Goal: Information Seeking & Learning: Learn about a topic

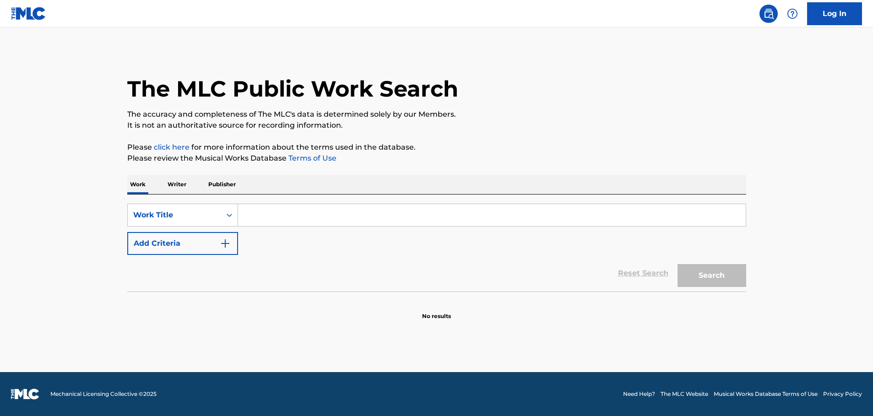
click at [266, 212] on input "Search Form" at bounding box center [492, 215] width 508 height 22
paste input "[DATE] Theme"
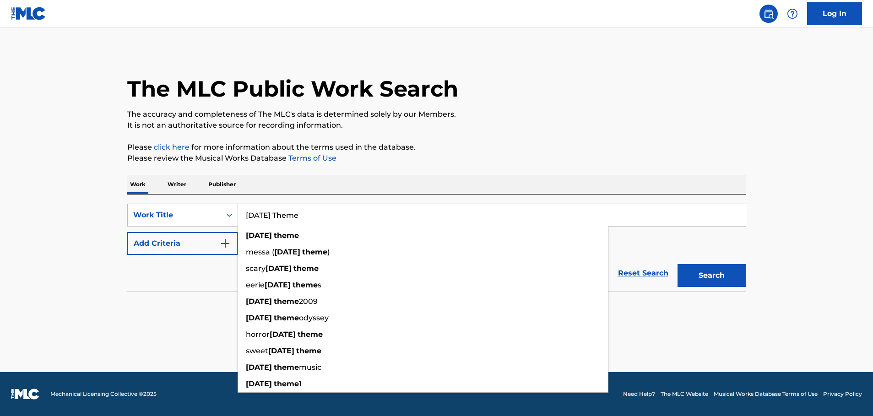
type input "[DATE] Theme"
click at [227, 246] on img "Search Form" at bounding box center [225, 243] width 11 height 11
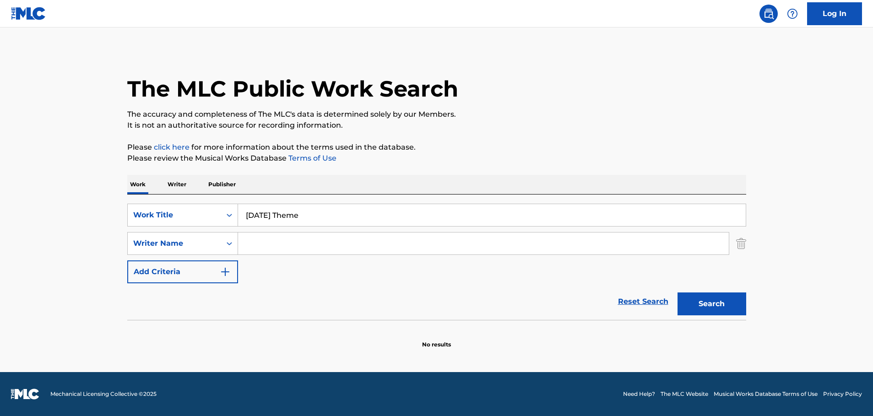
click at [281, 240] on input "Search Form" at bounding box center [483, 244] width 491 height 22
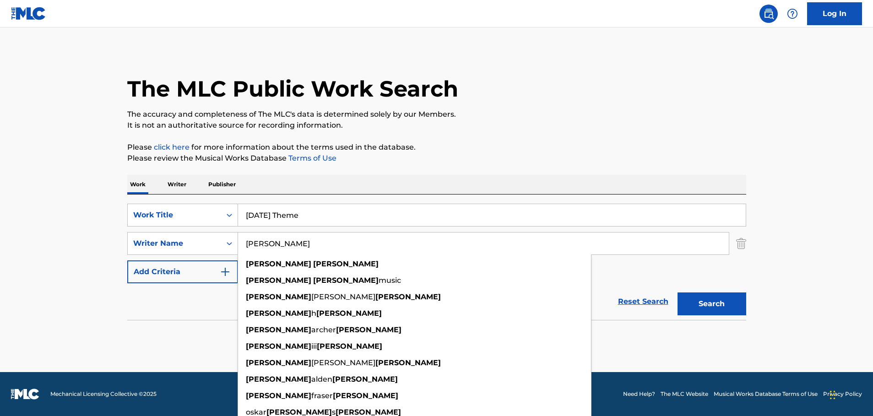
type input "[PERSON_NAME]"
click at [678, 293] on button "Search" at bounding box center [712, 304] width 69 height 23
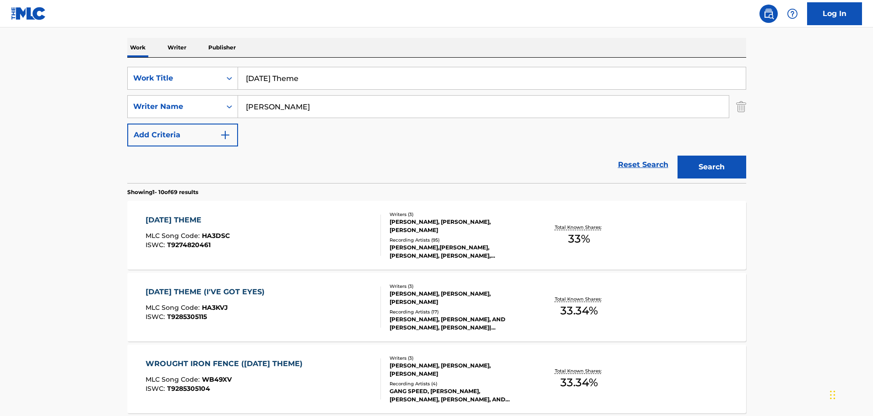
scroll to position [137, 0]
click at [184, 219] on div "[DATE] THEME" at bounding box center [188, 219] width 84 height 11
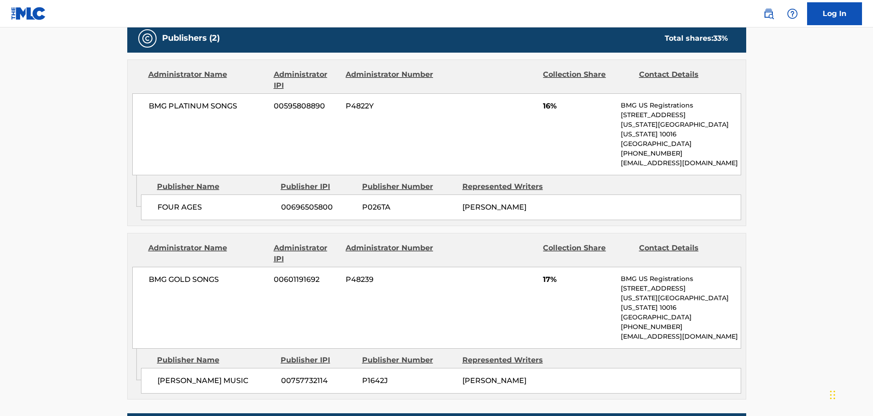
scroll to position [412, 0]
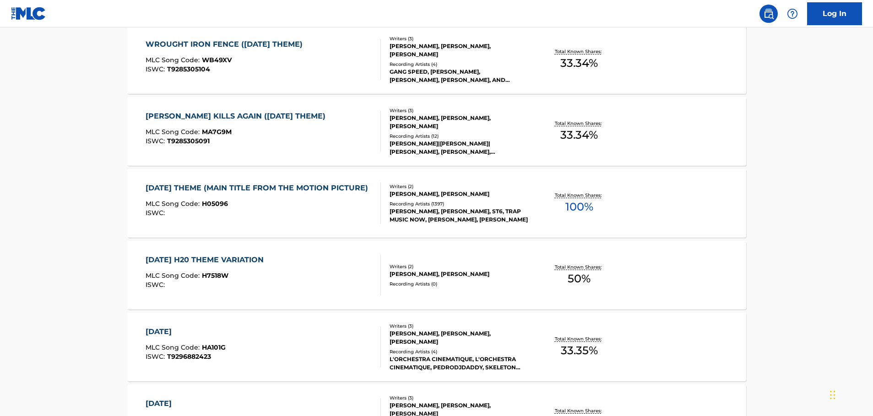
scroll to position [504, 0]
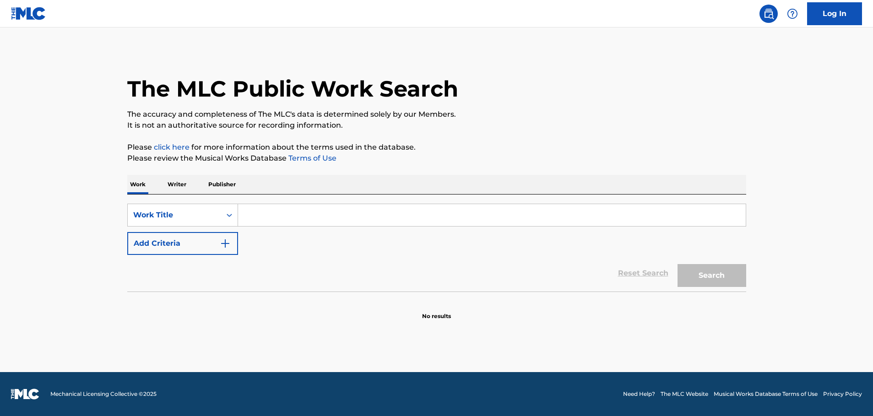
click at [366, 220] on input "Search Form" at bounding box center [492, 215] width 508 height 22
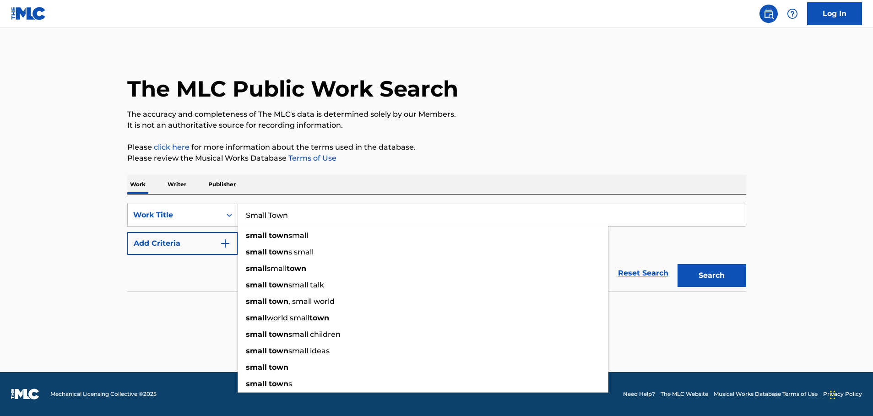
type input "Small Town"
click at [223, 277] on div "Reset Search Search" at bounding box center [436, 273] width 619 height 37
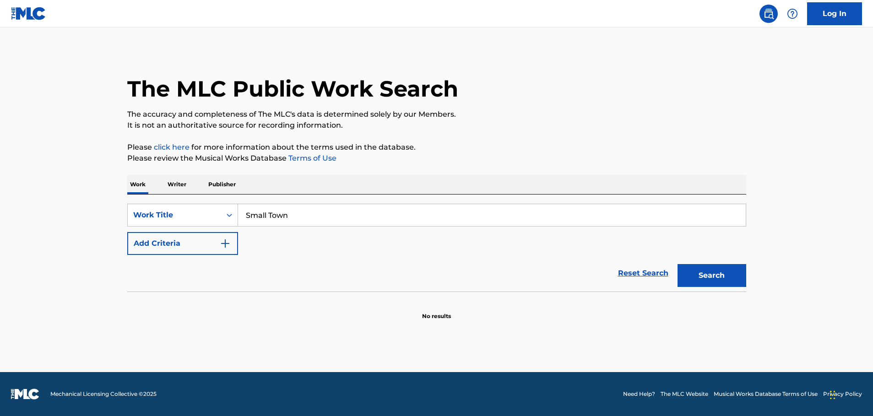
click at [226, 243] on img "Search Form" at bounding box center [225, 243] width 11 height 11
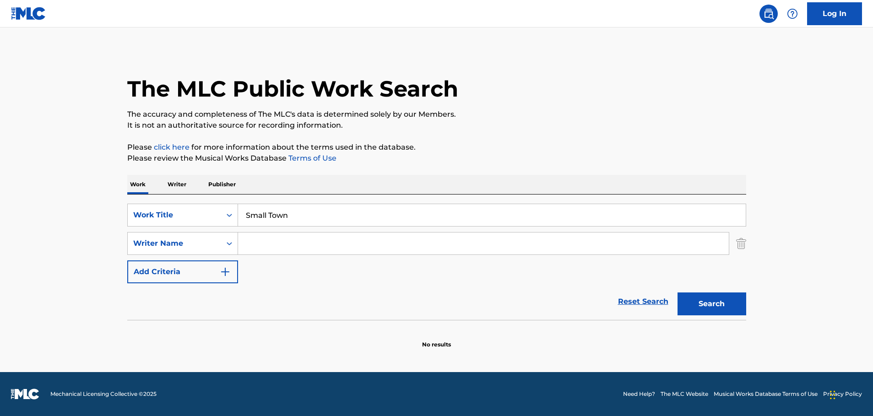
click at [285, 240] on input "Search Form" at bounding box center [483, 244] width 491 height 22
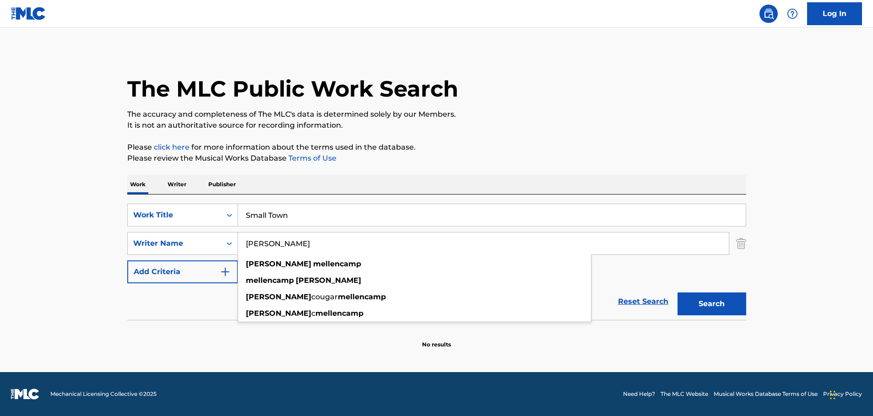
type input "John Mellencamp"
click at [678, 293] on button "Search" at bounding box center [712, 304] width 69 height 23
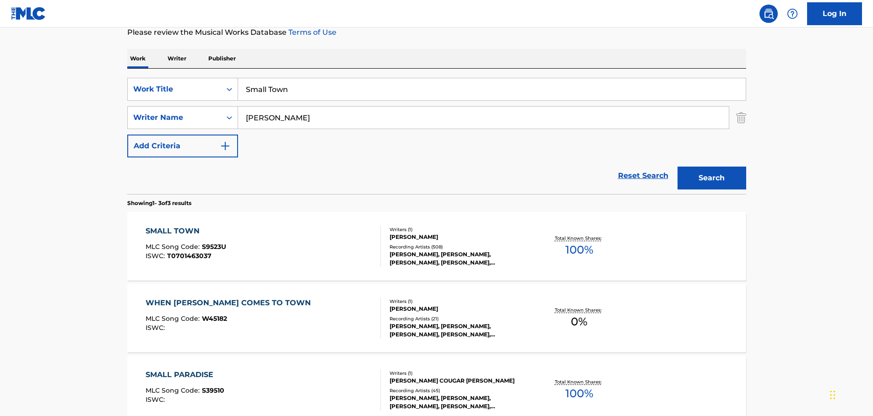
scroll to position [137, 0]
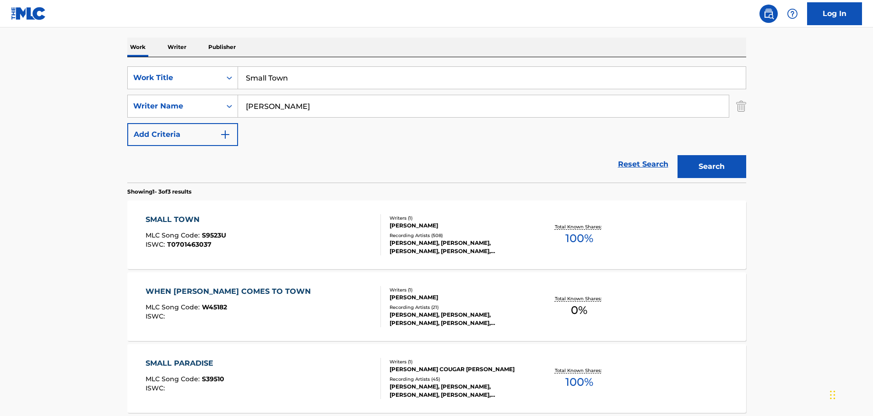
click at [163, 219] on div "SMALL TOWN" at bounding box center [186, 219] width 81 height 11
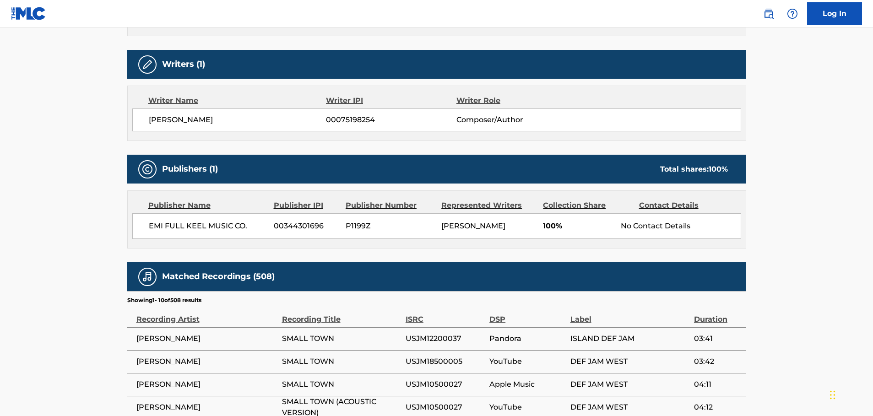
scroll to position [321, 0]
